Goal: Find contact information: Find contact information

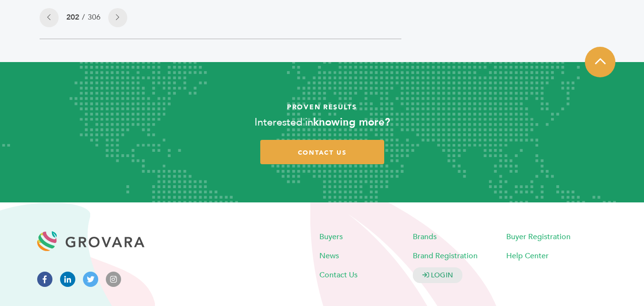
scroll to position [915, 0]
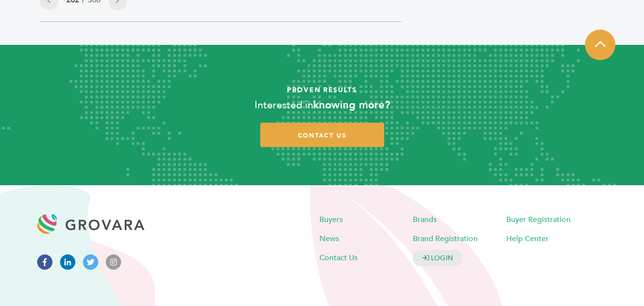
click at [341, 248] on li "Contact Us" at bounding box center [366, 257] width 93 height 19
click at [359, 248] on li "Contact Us" at bounding box center [366, 257] width 93 height 19
click at [349, 252] on span "Contact Us" at bounding box center [339, 257] width 38 height 10
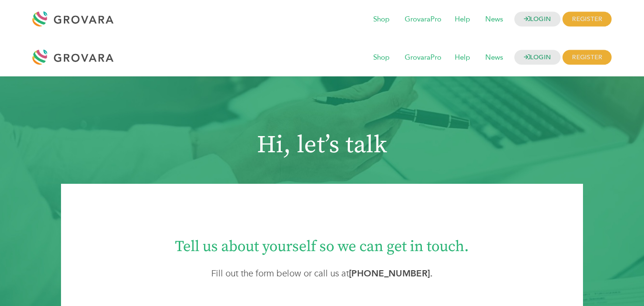
click at [96, 23] on div at bounding box center [75, 19] width 86 height 23
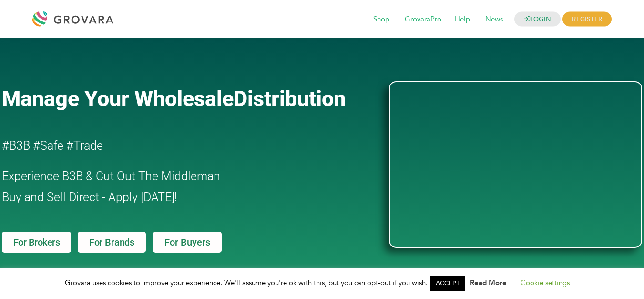
click at [441, 282] on link "ACCEPT" at bounding box center [447, 283] width 35 height 15
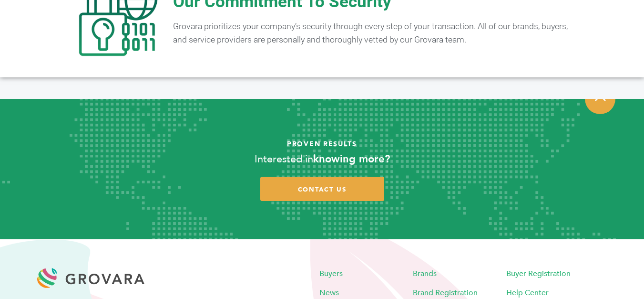
scroll to position [1931, 0]
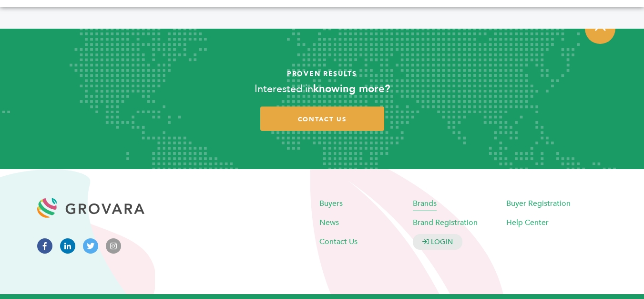
click at [431, 198] on span "Brands" at bounding box center [425, 203] width 24 height 10
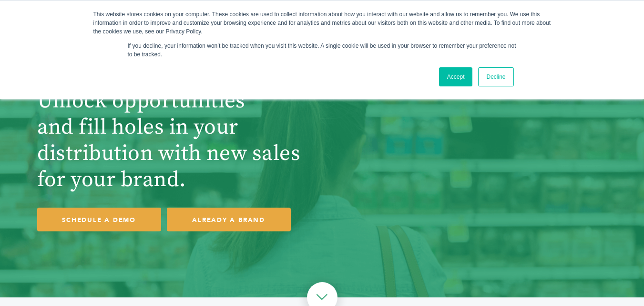
click at [465, 75] on link "Accept" at bounding box center [456, 76] width 34 height 19
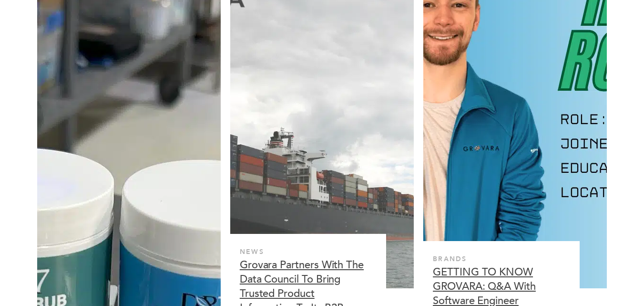
scroll to position [1936, 0]
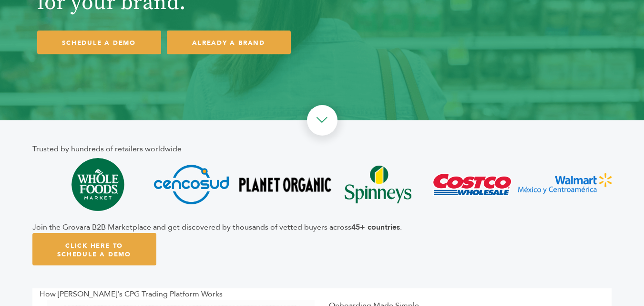
scroll to position [176, 0]
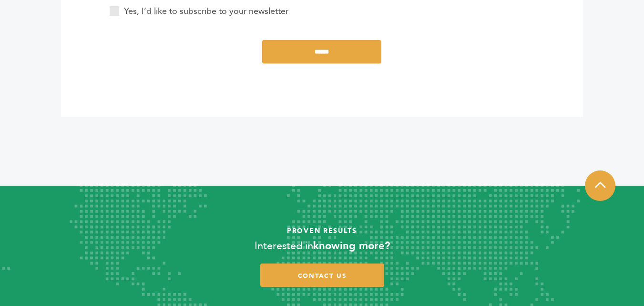
scroll to position [581, 0]
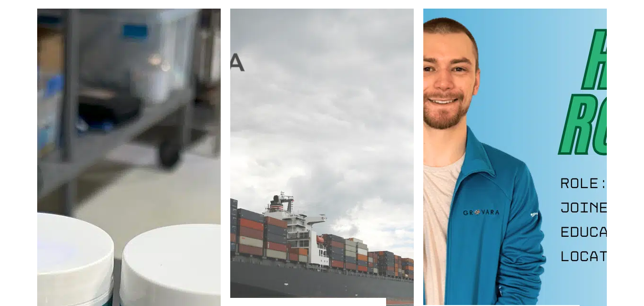
scroll to position [1973, 0]
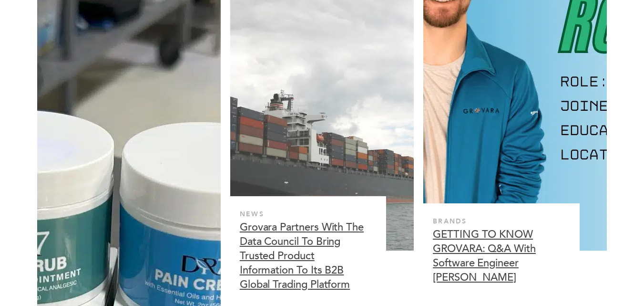
drag, startPoint x: 331, startPoint y: 230, endPoint x: 325, endPoint y: 236, distance: 8.4
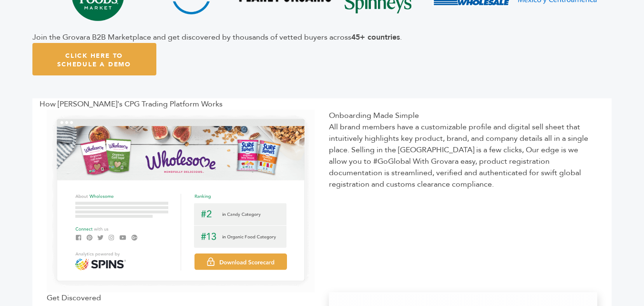
scroll to position [351, 0]
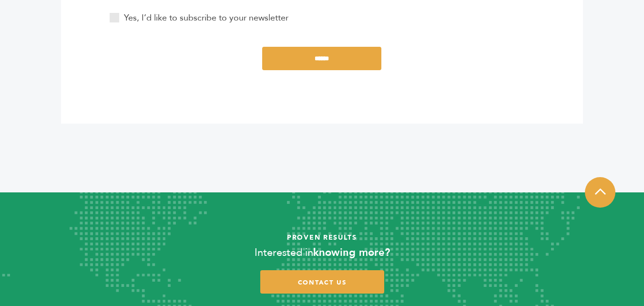
scroll to position [680, 0]
